Goal: Task Accomplishment & Management: Manage account settings

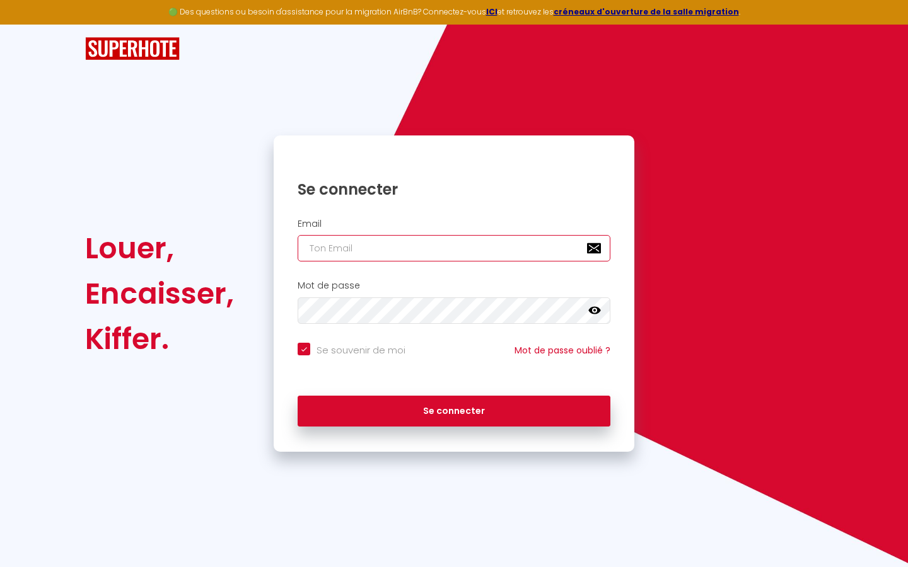
type input "l"
checkbox input "true"
type input "le"
checkbox input "true"
type input "les"
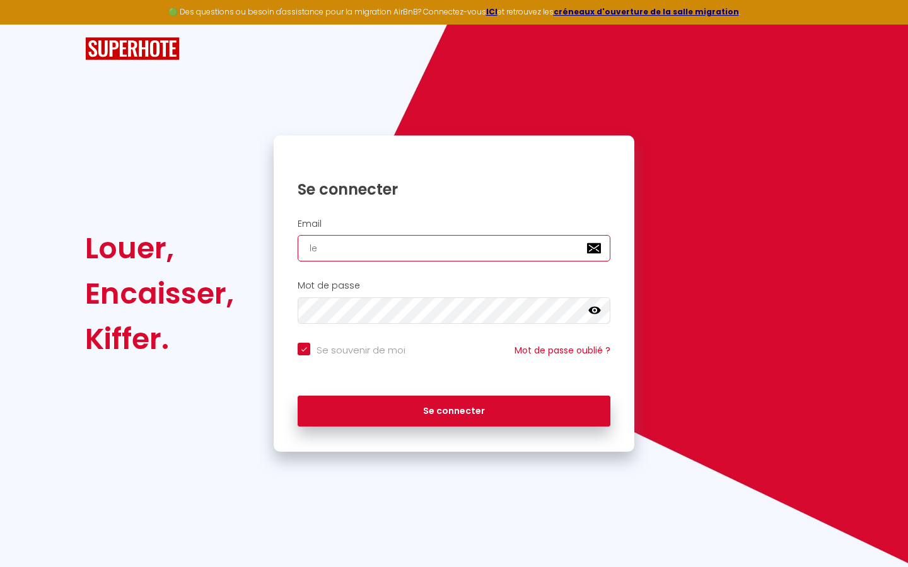
checkbox input "true"
type input "lesp"
checkbox input "true"
type input "lespa"
checkbox input "true"
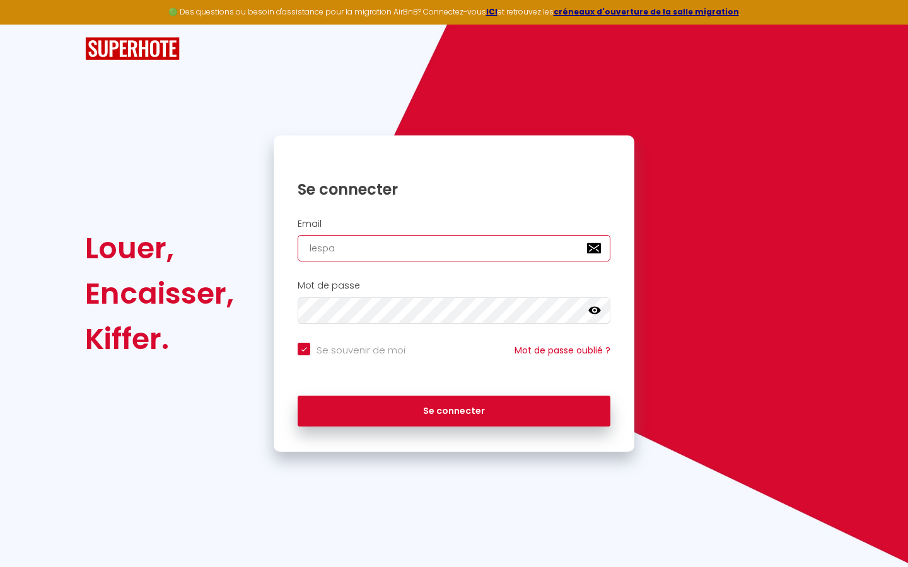
type input "lespac"
checkbox input "true"
type input "lespace"
checkbox input "true"
type input "lespaced"
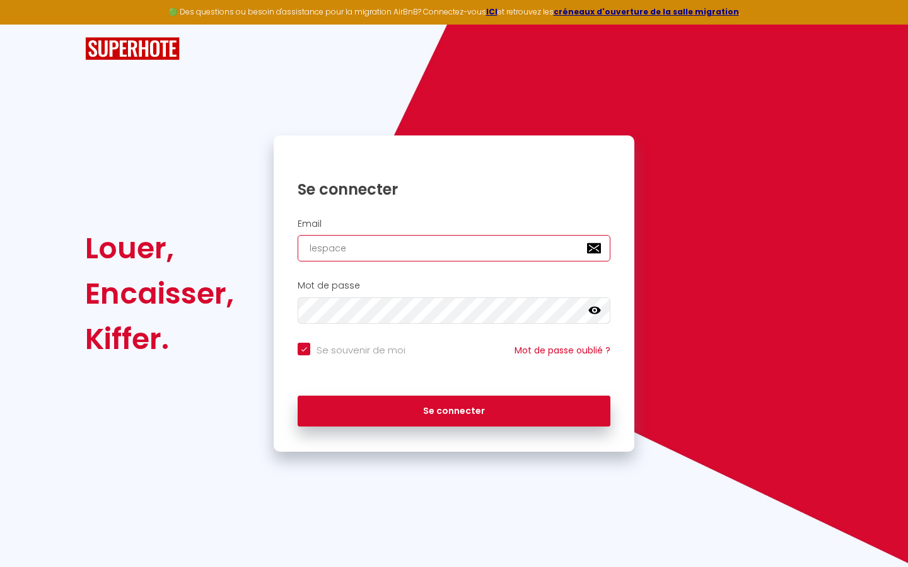
checkbox input "true"
type input "lespacede"
checkbox input "true"
type input "lespacedet"
checkbox input "true"
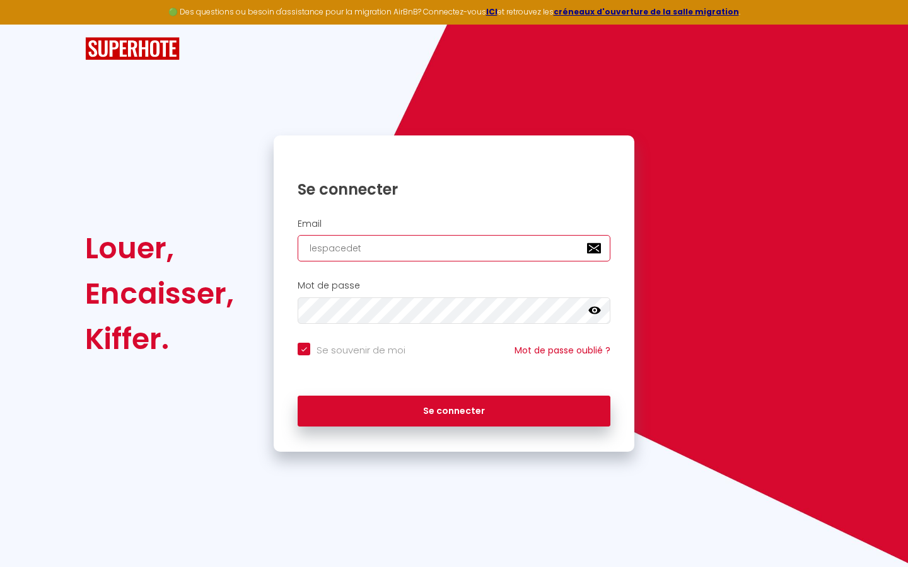
type input "lespacedete"
checkbox input "true"
type input "lespacedeten"
checkbox input "true"
type input "lespacedetent"
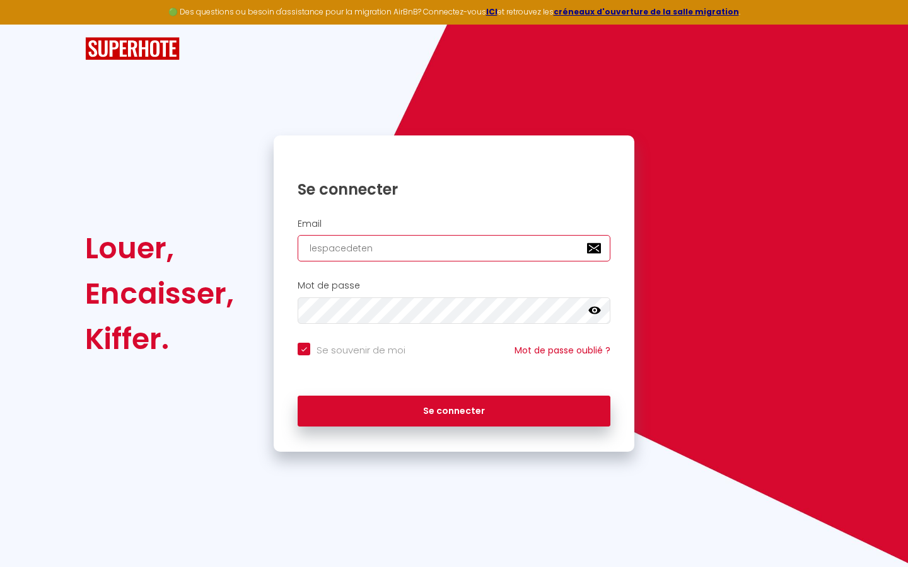
checkbox input "true"
type input "lespacedetente"
checkbox input "true"
type input "lespacedetente@"
checkbox input "true"
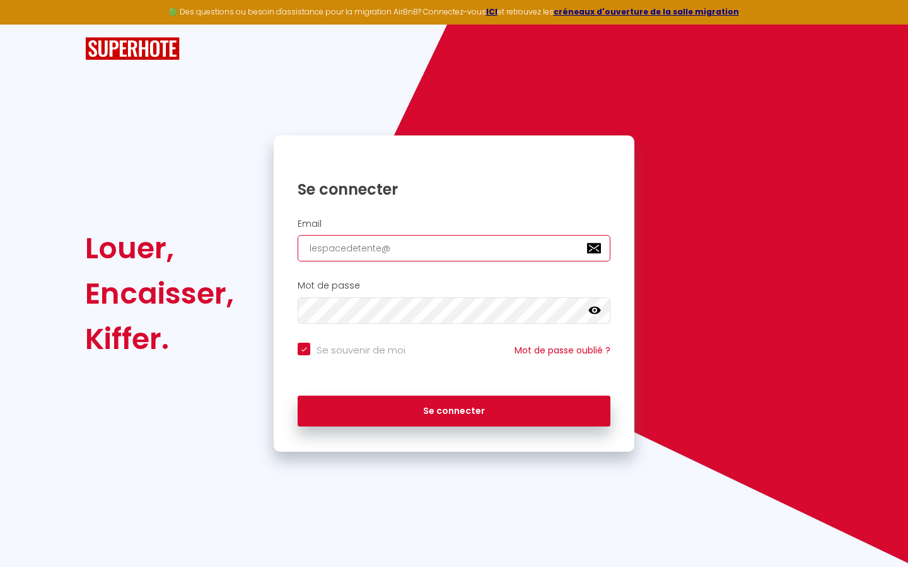
type input "lespacedetente@g"
checkbox input "true"
type input "lespacedetente@gm"
checkbox input "true"
type input "lespacedetente@gma"
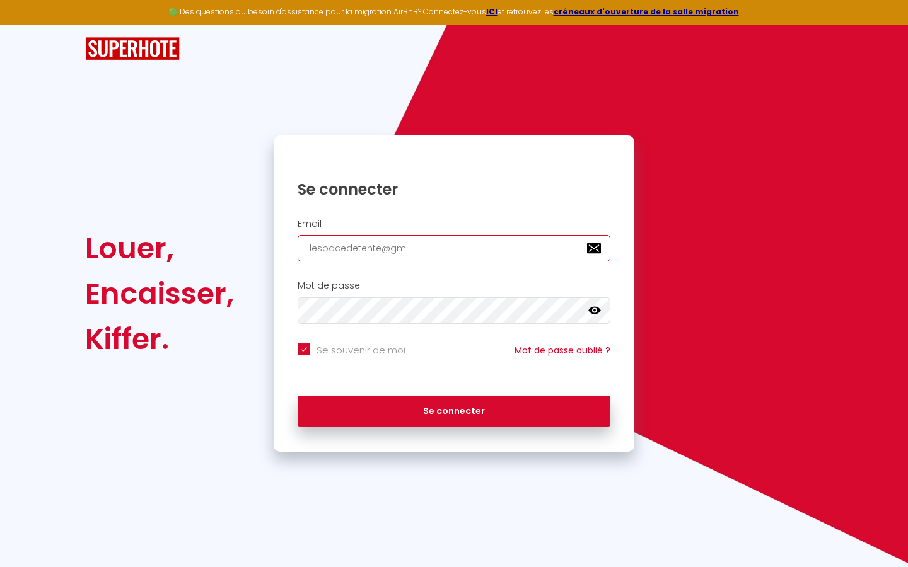
checkbox input "true"
type input "lespacedetente@gmai"
checkbox input "true"
type input "[EMAIL_ADDRESS]"
checkbox input "true"
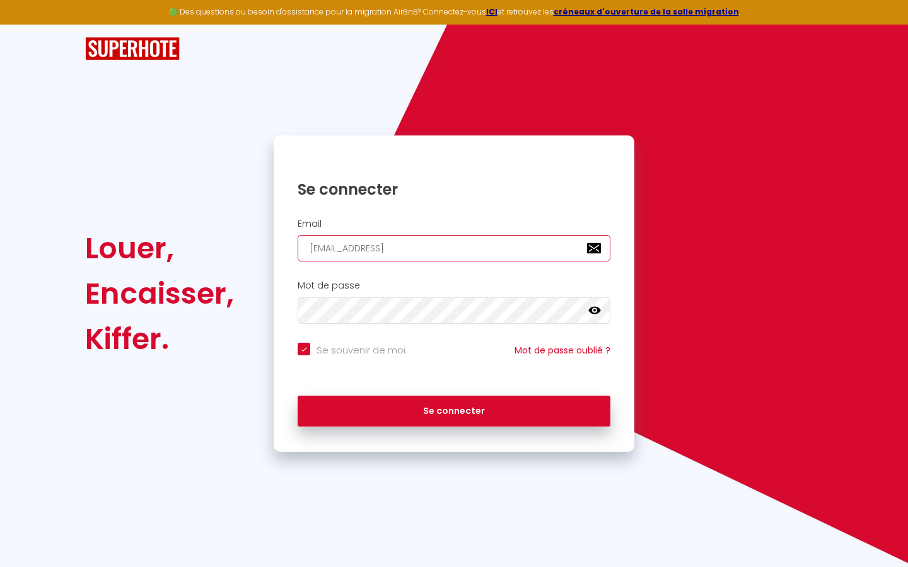
type input "[EMAIL_ADDRESS]."
checkbox input "true"
type input "lespacedetente@gmail.c"
checkbox input "true"
type input "[EMAIL_ADDRESS][DOMAIN_NAME]"
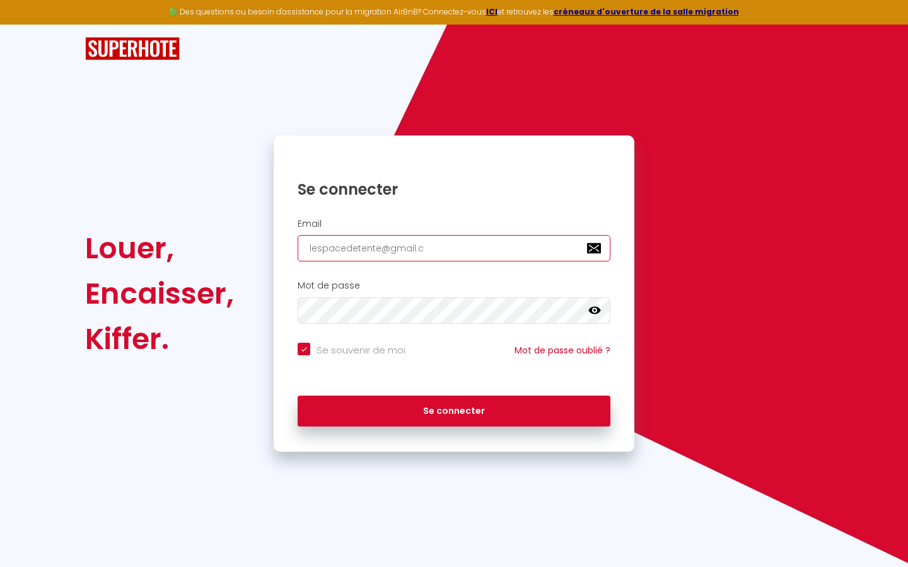
checkbox input "true"
type input "[EMAIL_ADDRESS][DOMAIN_NAME]"
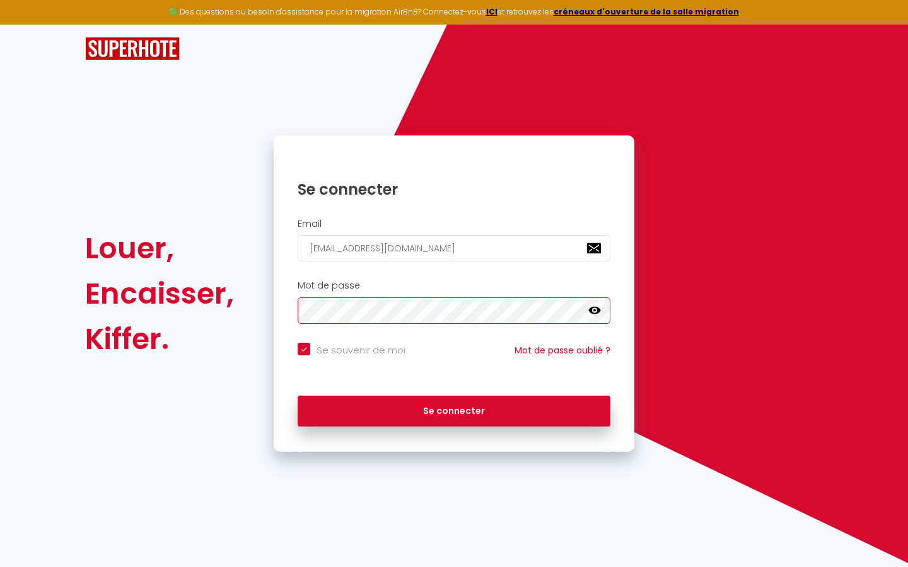
checkbox input "true"
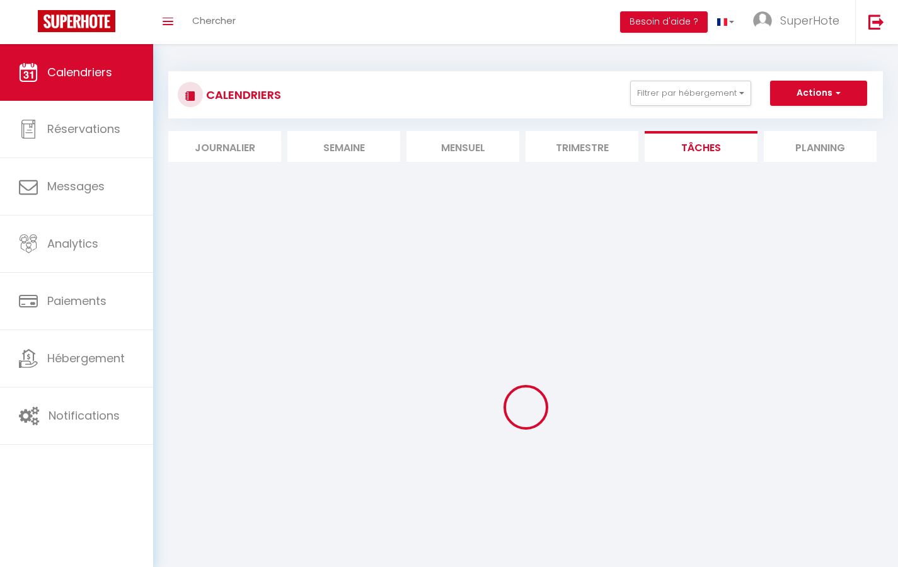
select select
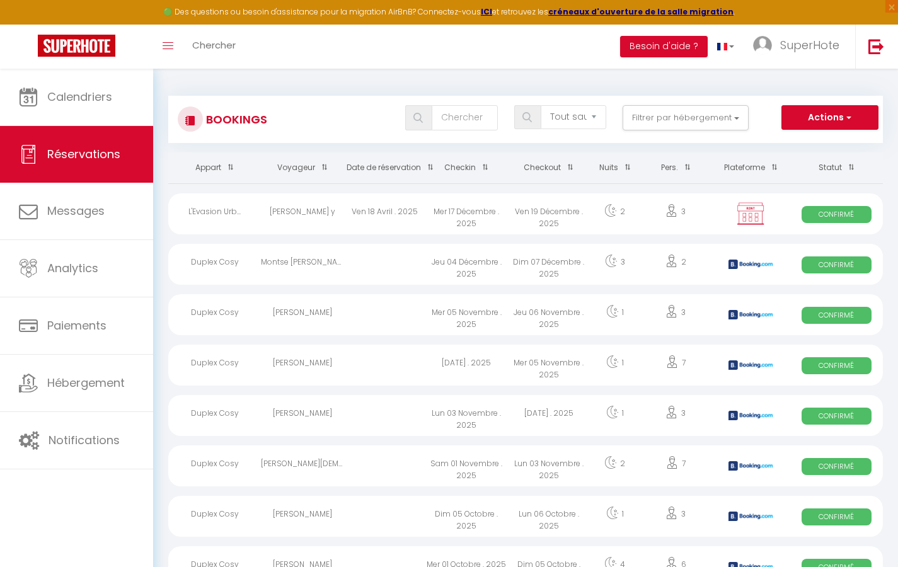
select select "message"
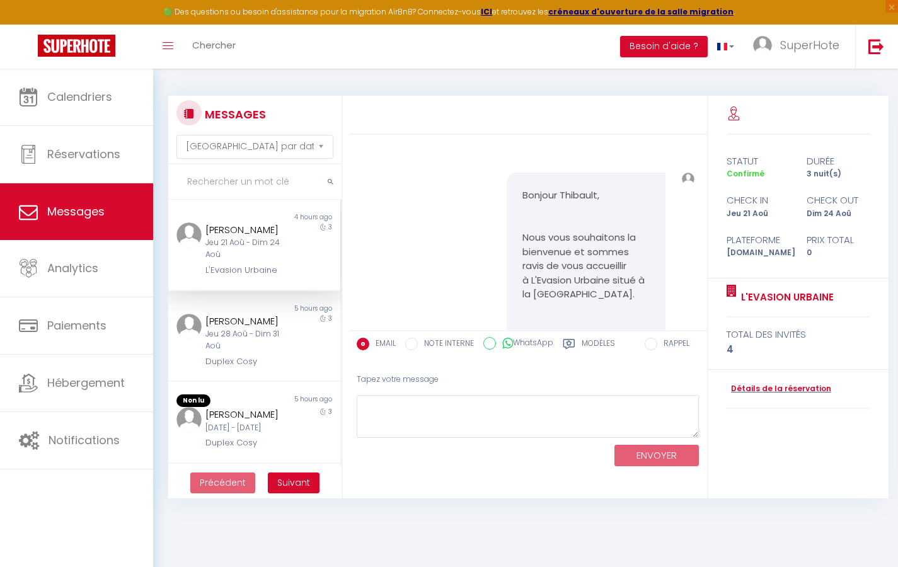
scroll to position [24219, 0]
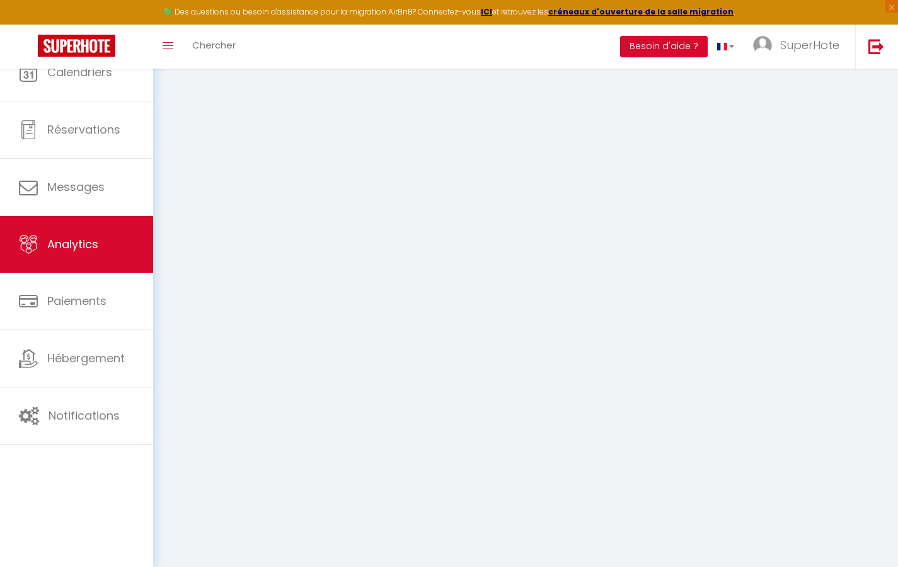
select select "2025"
select select "9"
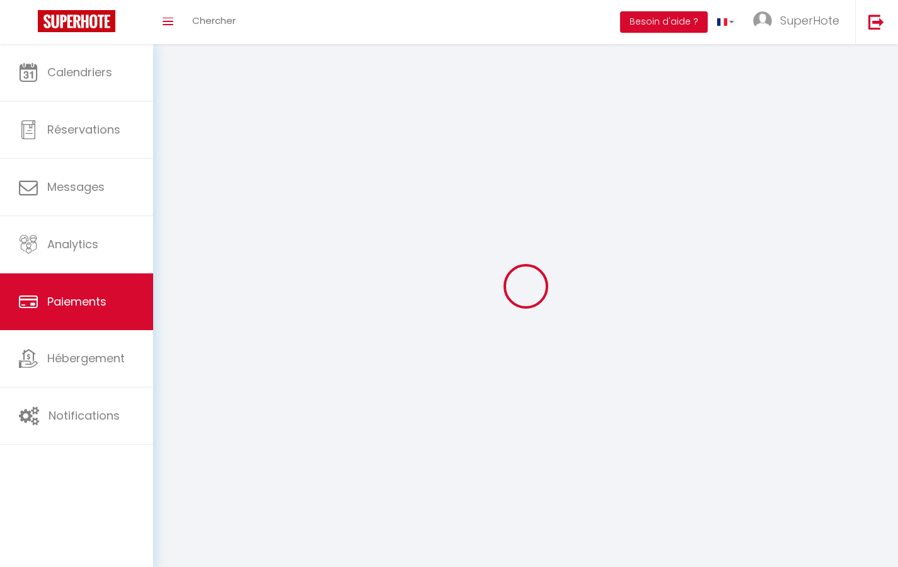
select select "2"
select select "0"
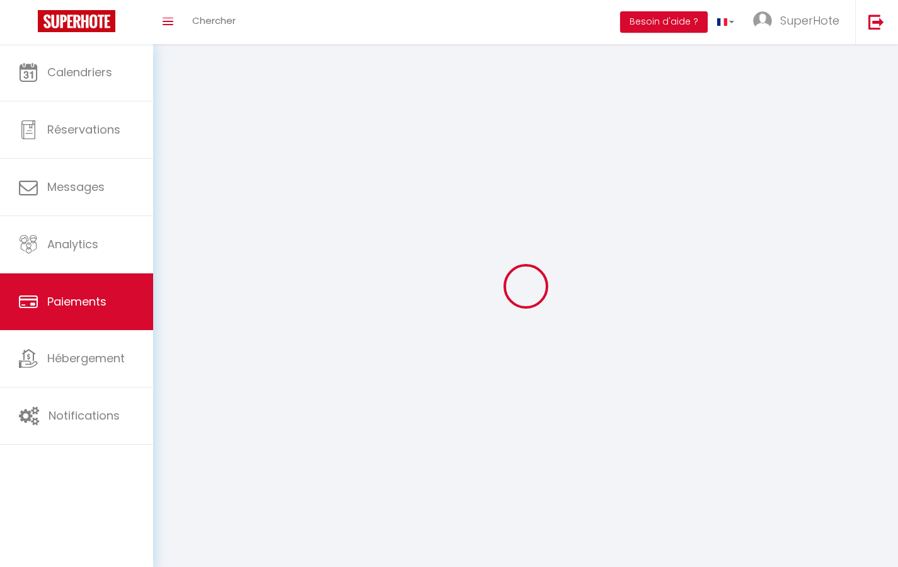
select select "0"
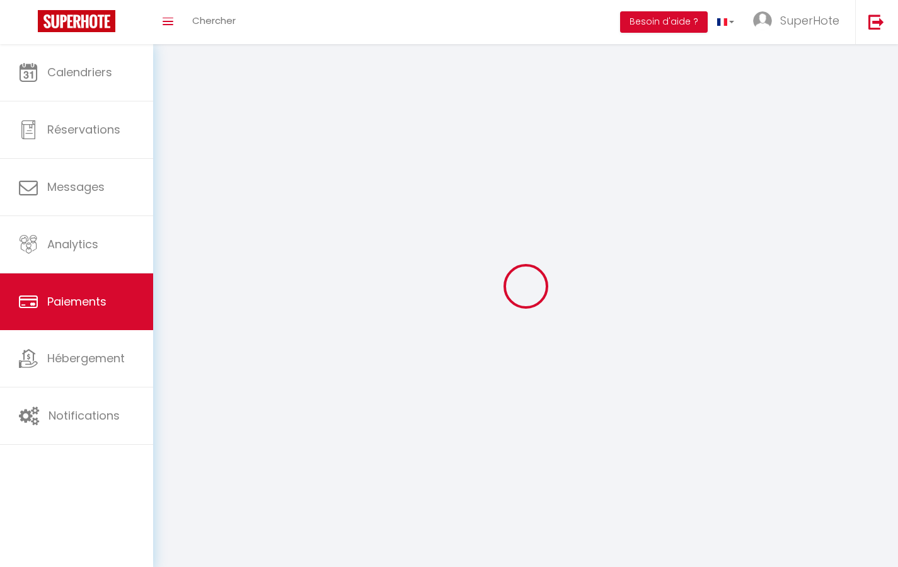
select select "0"
